Goal: Task Accomplishment & Management: Use online tool/utility

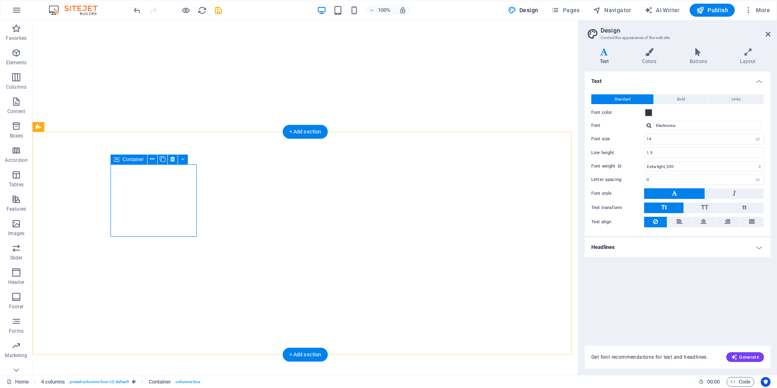
select select "px"
select select "200"
select select "px"
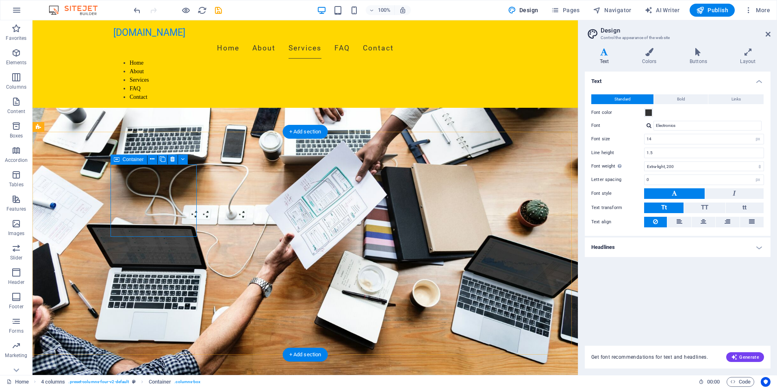
scroll to position [546, 0]
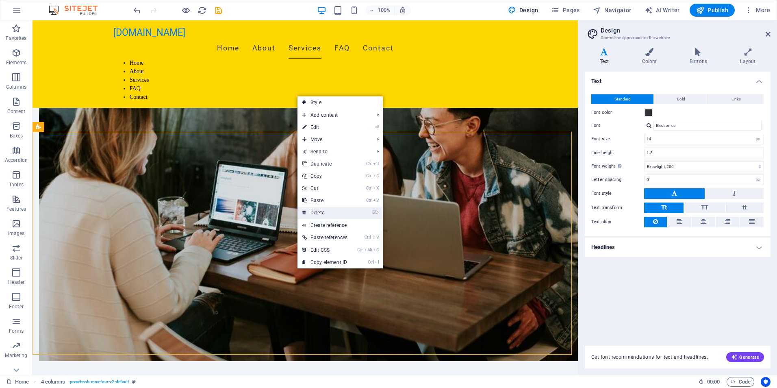
click at [324, 214] on link "⌦ Delete" at bounding box center [325, 213] width 55 height 12
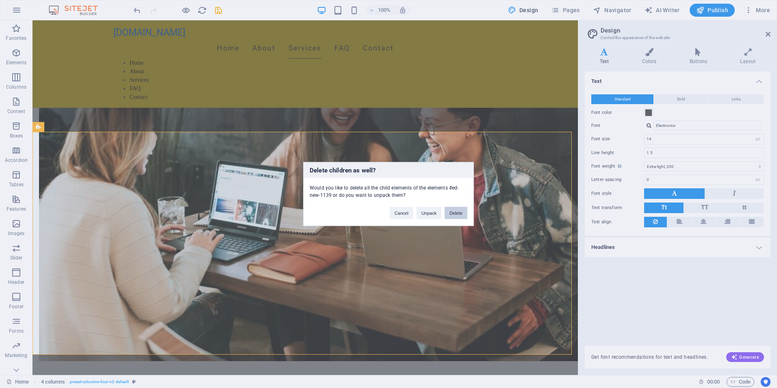
click at [456, 215] on button "Delete" at bounding box center [456, 213] width 23 height 12
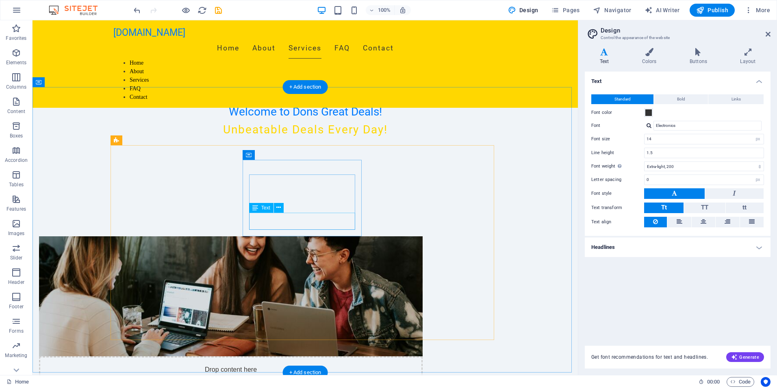
scroll to position [343, 0]
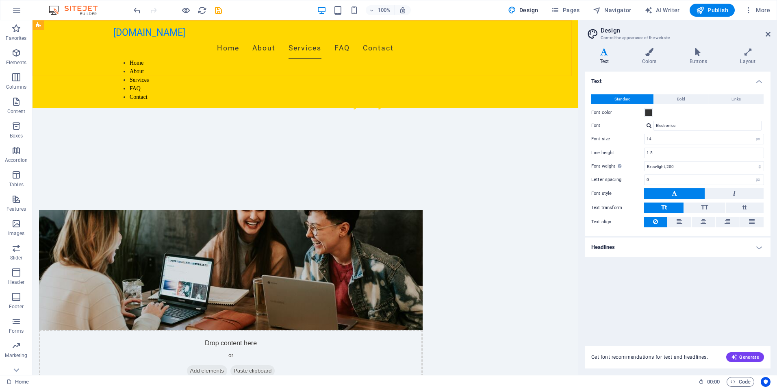
click at [506, 68] on div "[DOMAIN_NAME] Home About Services FAQ Contact Home About Services FAQ Contact" at bounding box center [306, 63] width 546 height 87
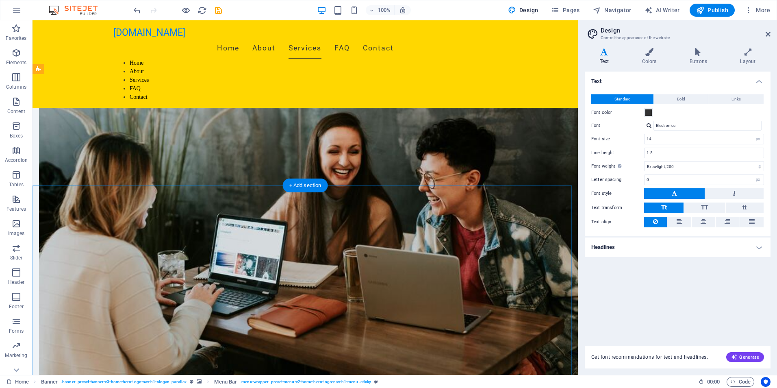
scroll to position [478, 0]
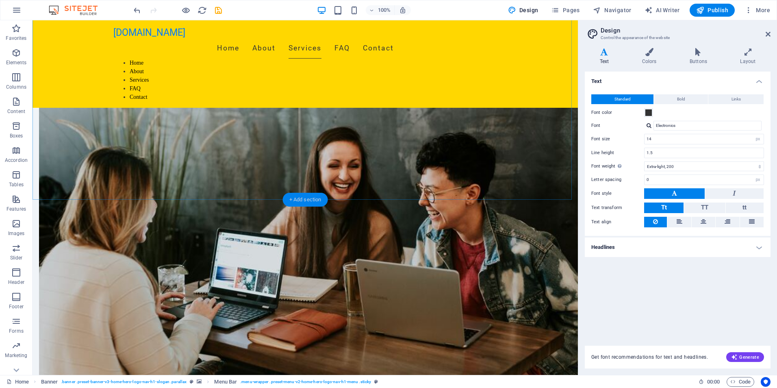
click at [305, 198] on div "+ Add section" at bounding box center [305, 200] width 45 height 14
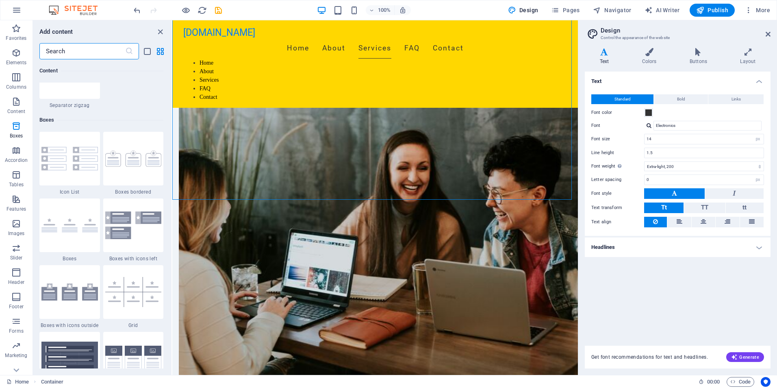
scroll to position [2236, 0]
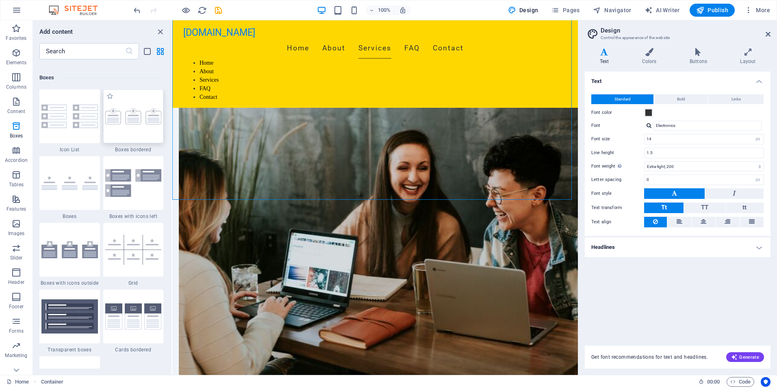
click at [135, 133] on div at bounding box center [133, 116] width 61 height 54
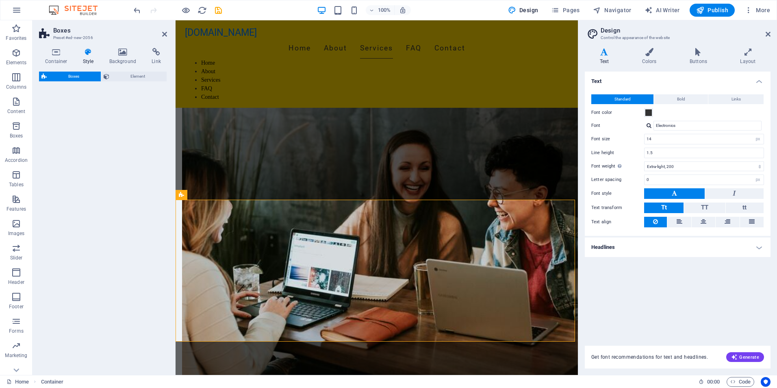
select select "rem"
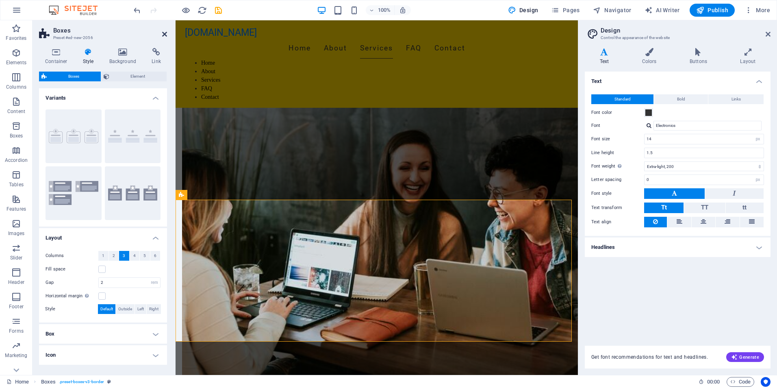
click at [164, 35] on icon at bounding box center [164, 34] width 5 height 7
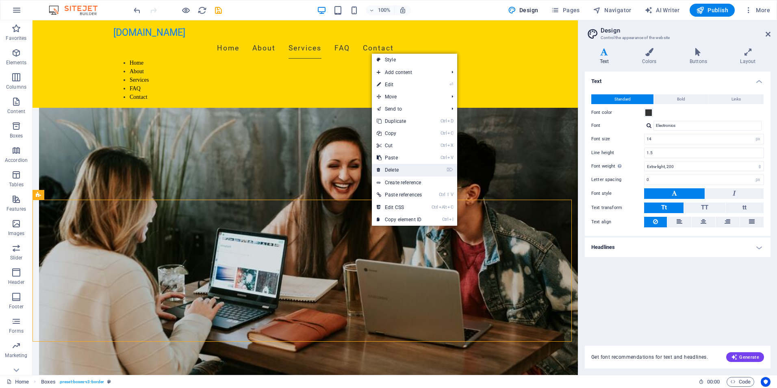
click at [395, 168] on link "⌦ Delete" at bounding box center [399, 170] width 55 height 12
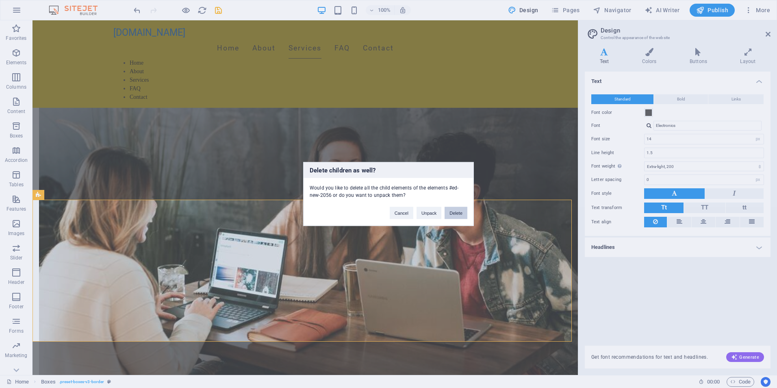
click at [455, 214] on button "Delete" at bounding box center [456, 213] width 23 height 12
